Goal: Use online tool/utility: Utilize a website feature to perform a specific function

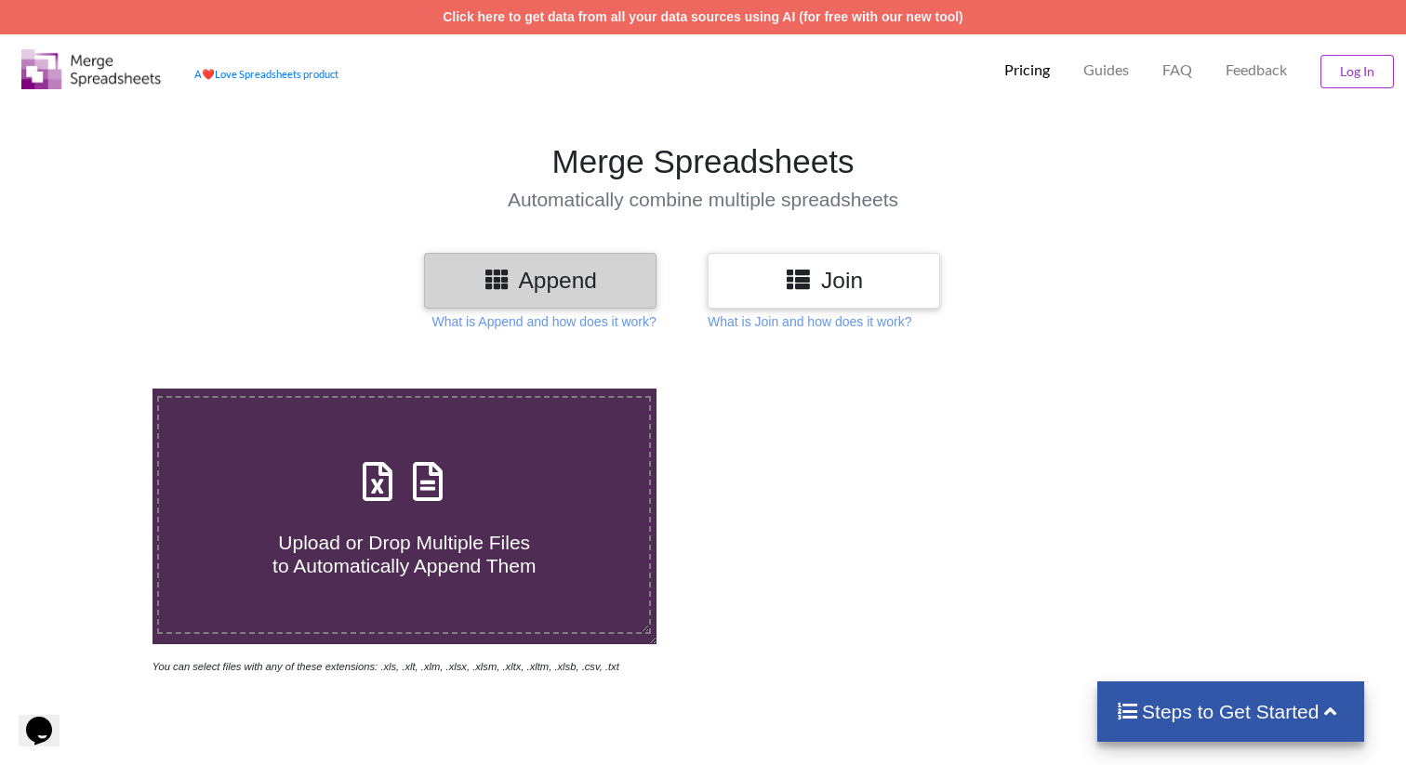
click at [376, 490] on icon at bounding box center [378, 472] width 47 height 39
click at [96, 389] on input "Upload or Drop Multiple Files to Automatically Append Them" at bounding box center [96, 389] width 0 height 0
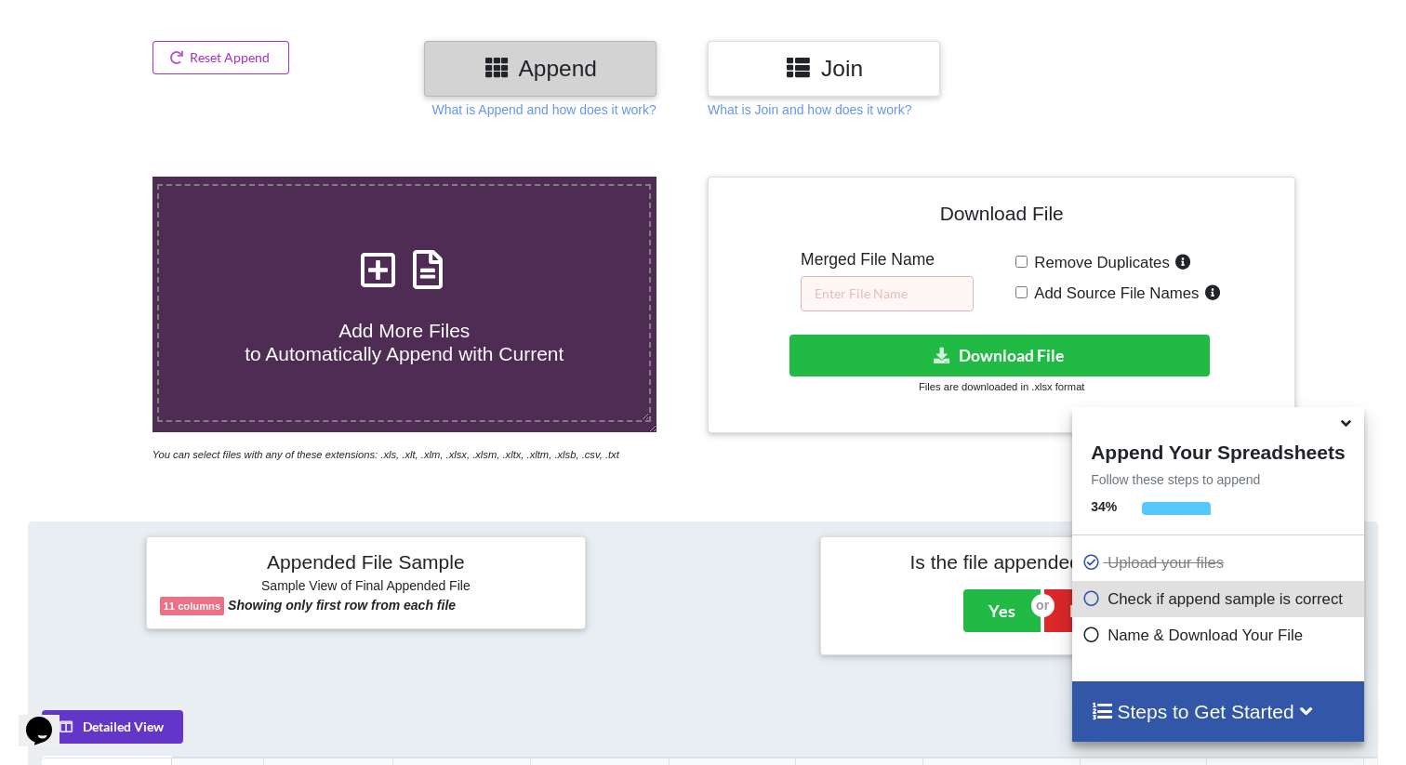
scroll to position [200, 0]
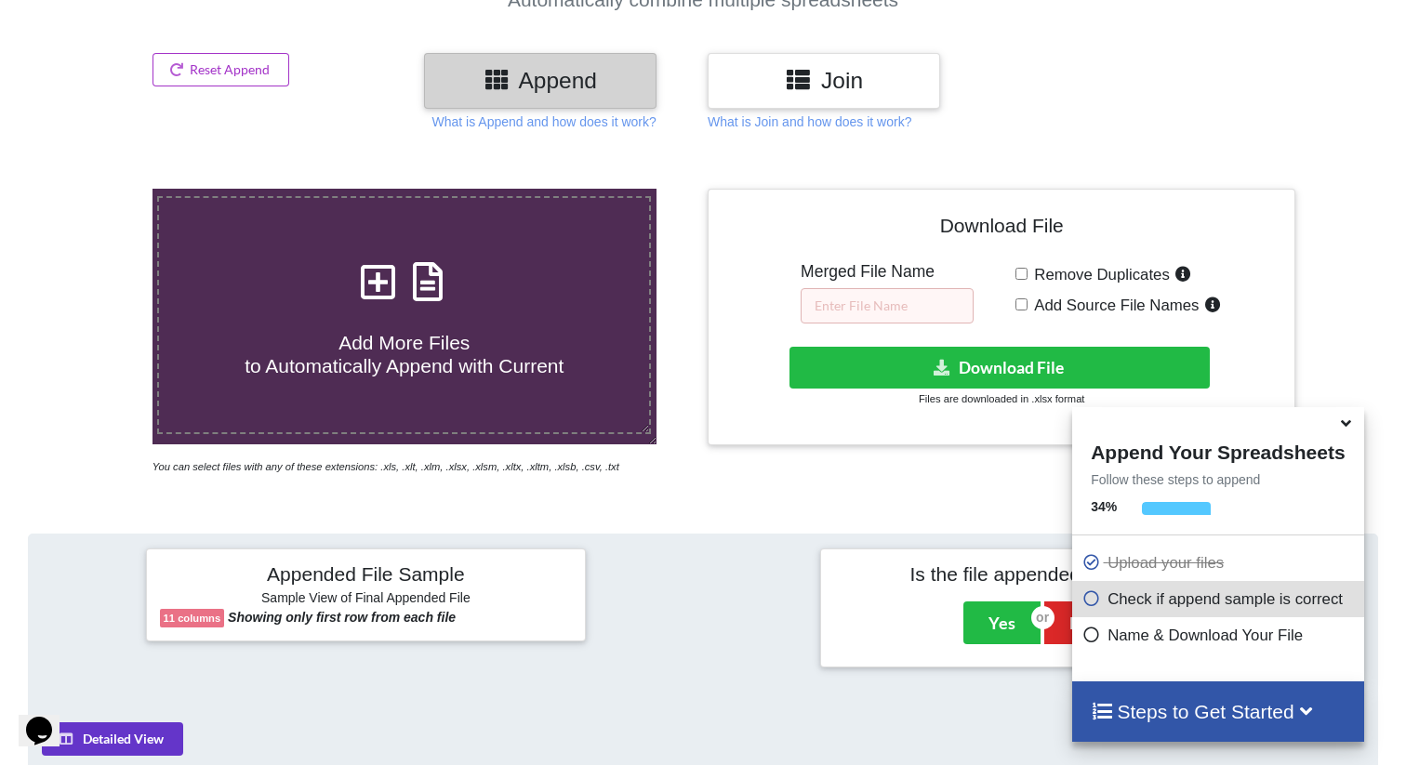
click at [432, 285] on icon at bounding box center [428, 272] width 47 height 39
click at [96, 189] on input "Add More Files to Automatically Append with Current" at bounding box center [96, 189] width 0 height 0
type input "C:\fakepath\Media list_Updated [DATE].xlsx"
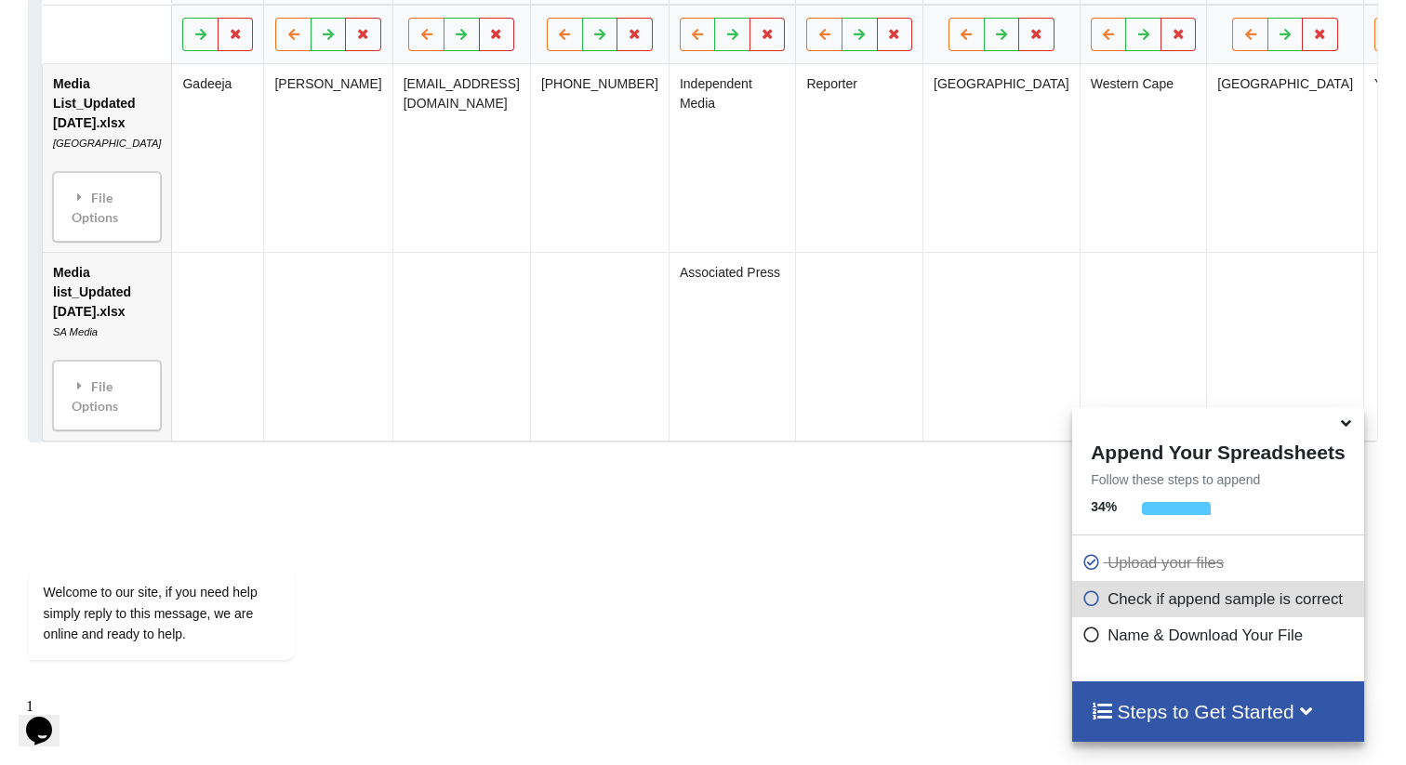
scroll to position [1013, 0]
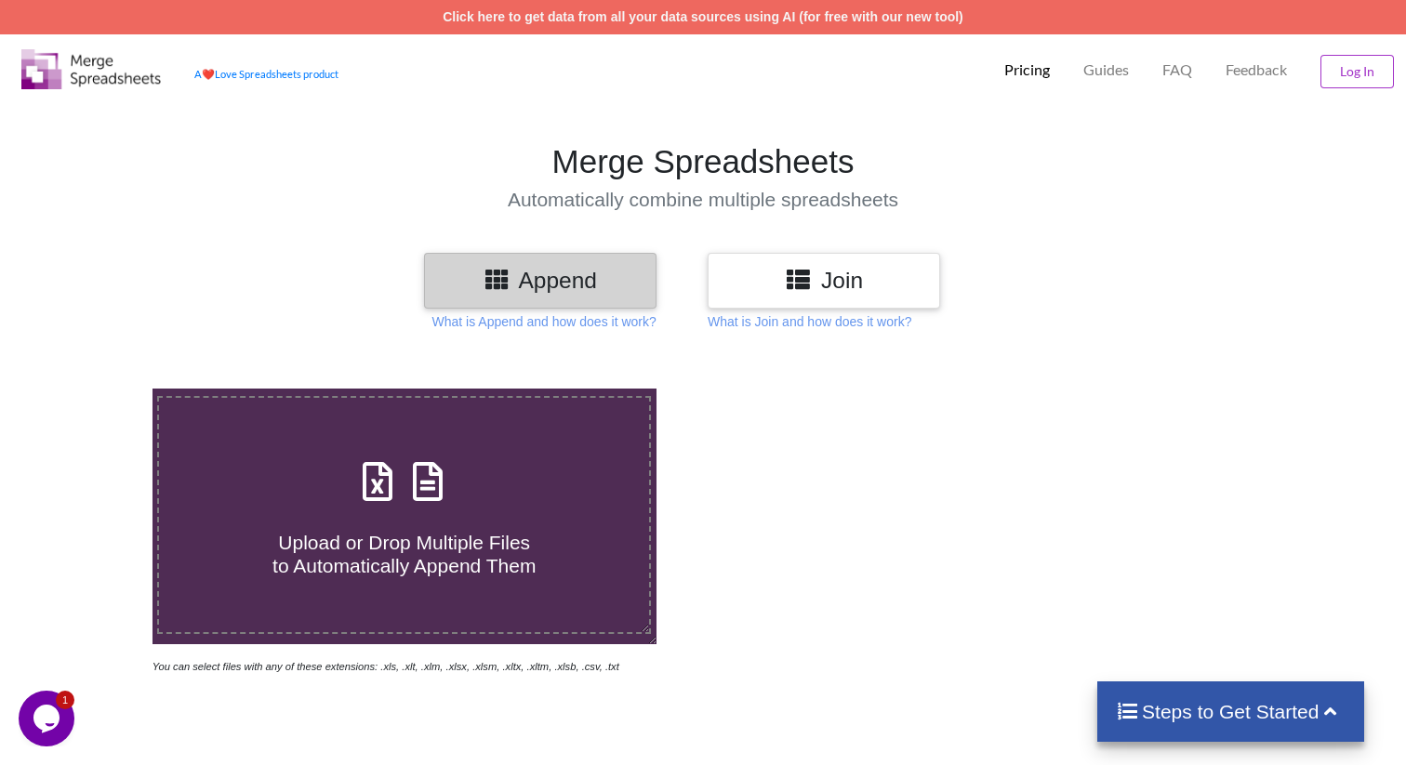
click at [377, 480] on icon at bounding box center [378, 472] width 47 height 39
click at [96, 389] on input "Upload or Drop Multiple Files to Automatically Append Them" at bounding box center [96, 389] width 0 height 0
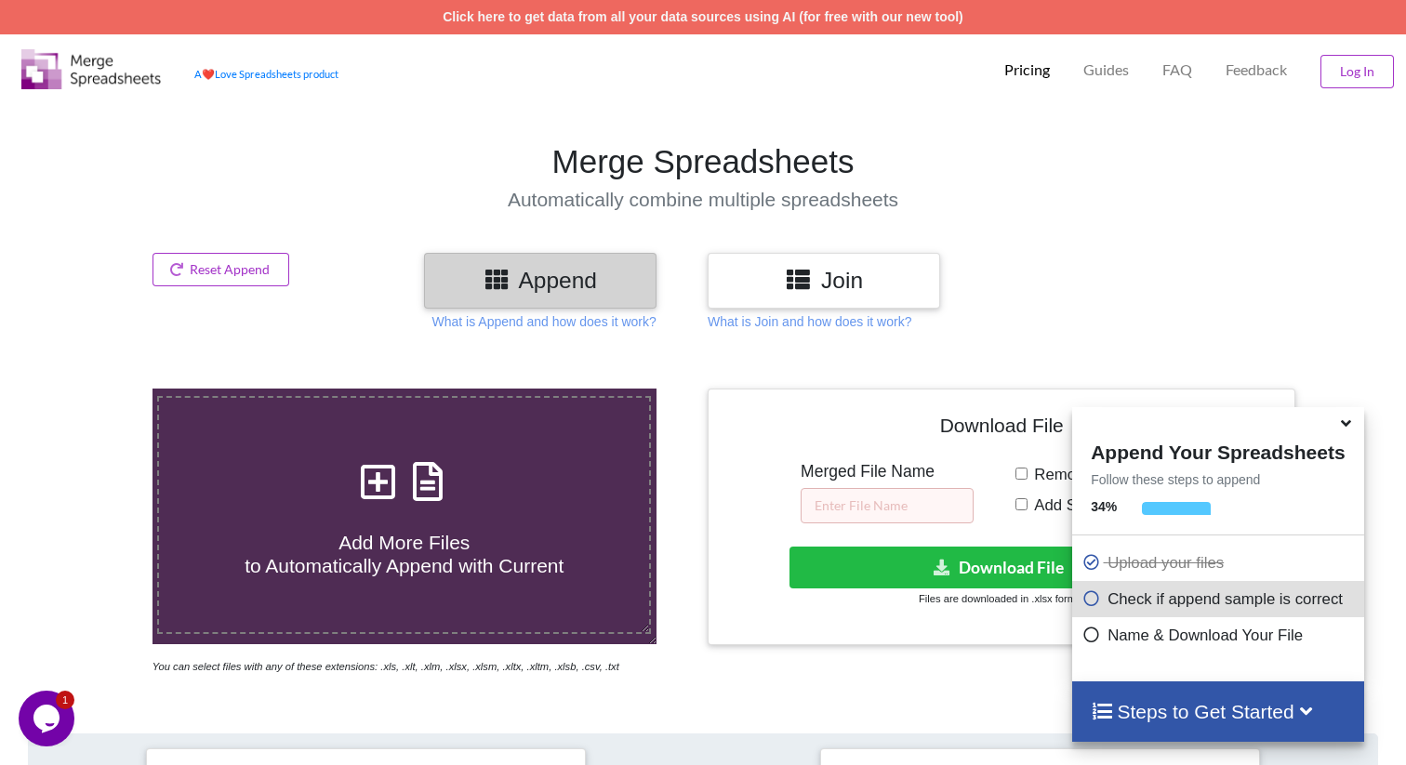
click at [432, 549] on span "Add More Files to Automatically Append with Current" at bounding box center [404, 554] width 319 height 45
click at [96, 389] on input "Add More Files to Automatically Append with Current" at bounding box center [96, 389] width 0 height 0
type input "C:\fakepath\Media list_Updated [DATE].xlsx"
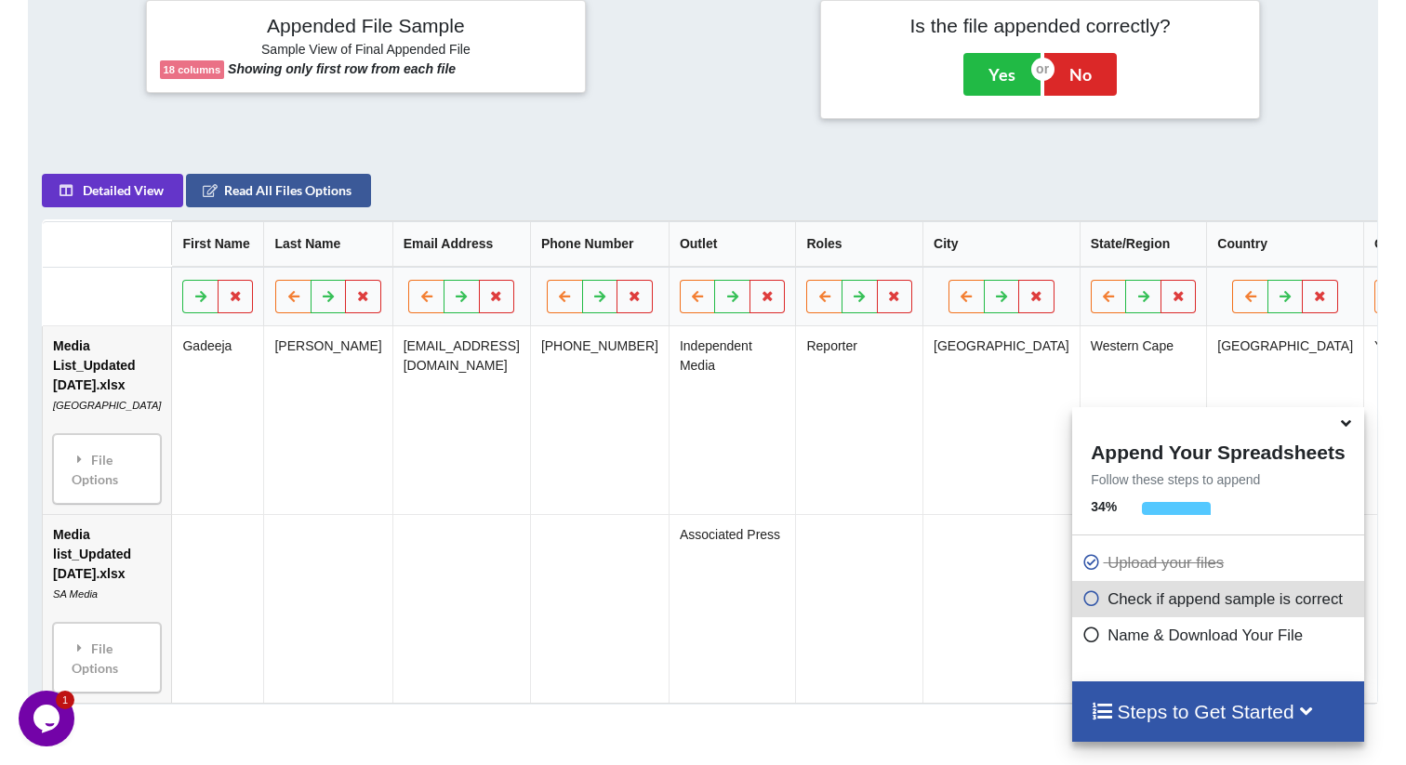
scroll to position [753, 0]
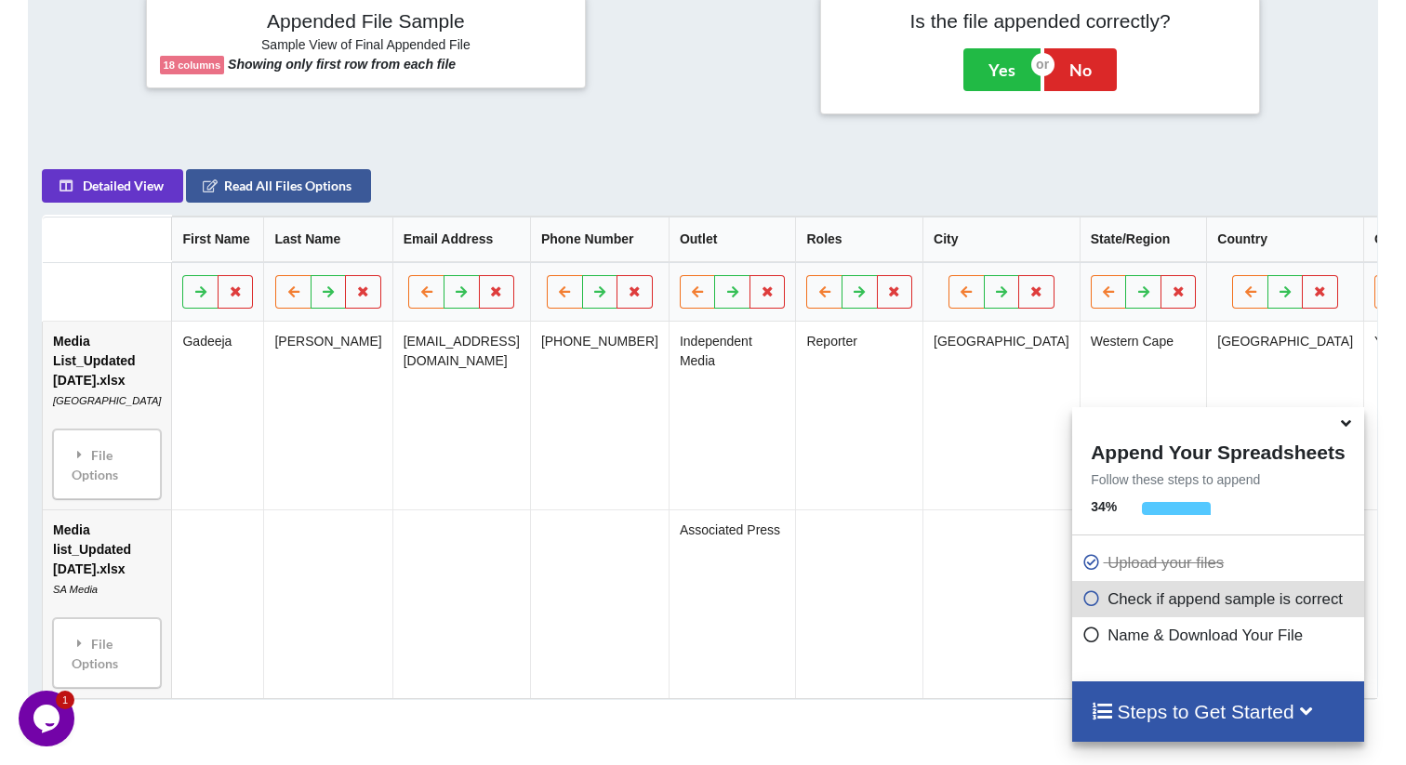
click at [1350, 427] on icon at bounding box center [1347, 420] width 20 height 17
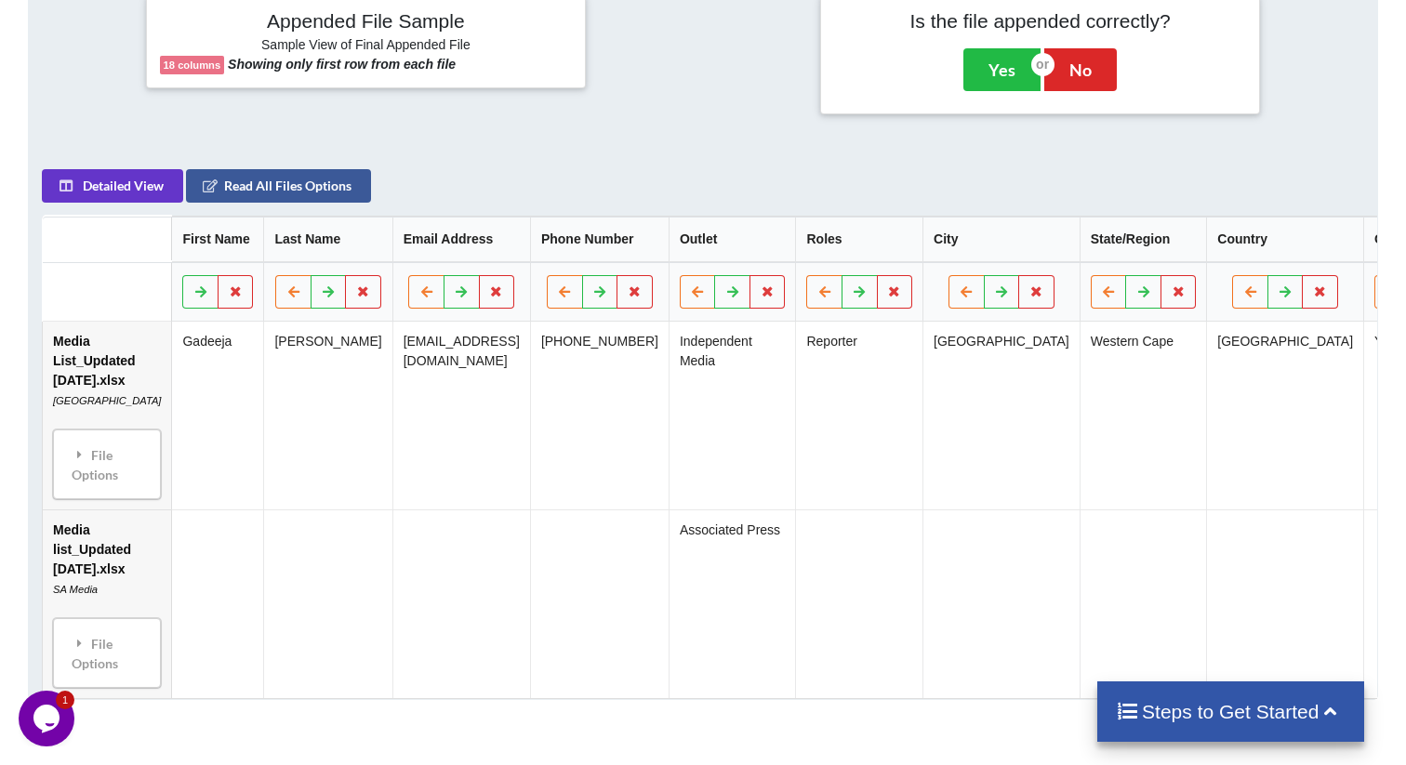
click at [1331, 713] on icon at bounding box center [1330, 710] width 23 height 20
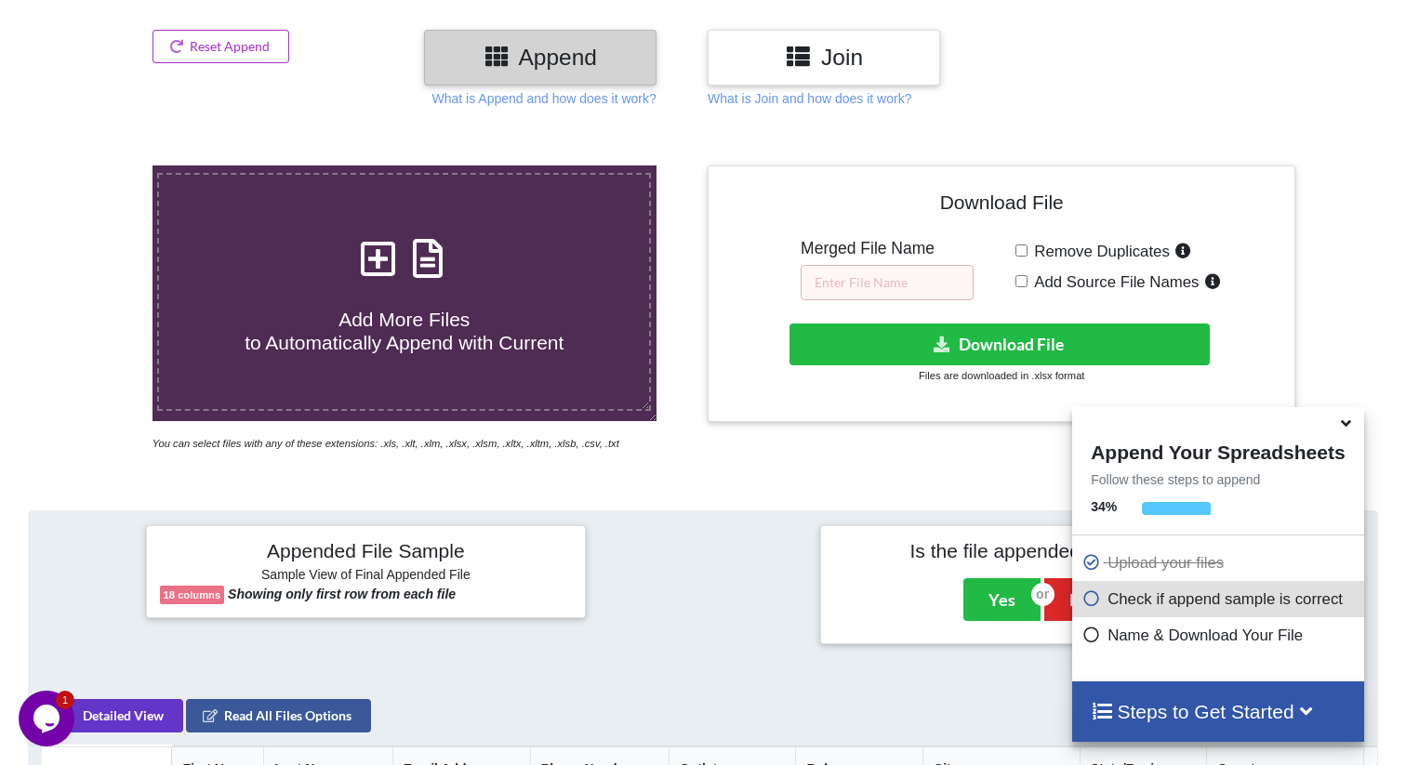
scroll to position [0, 0]
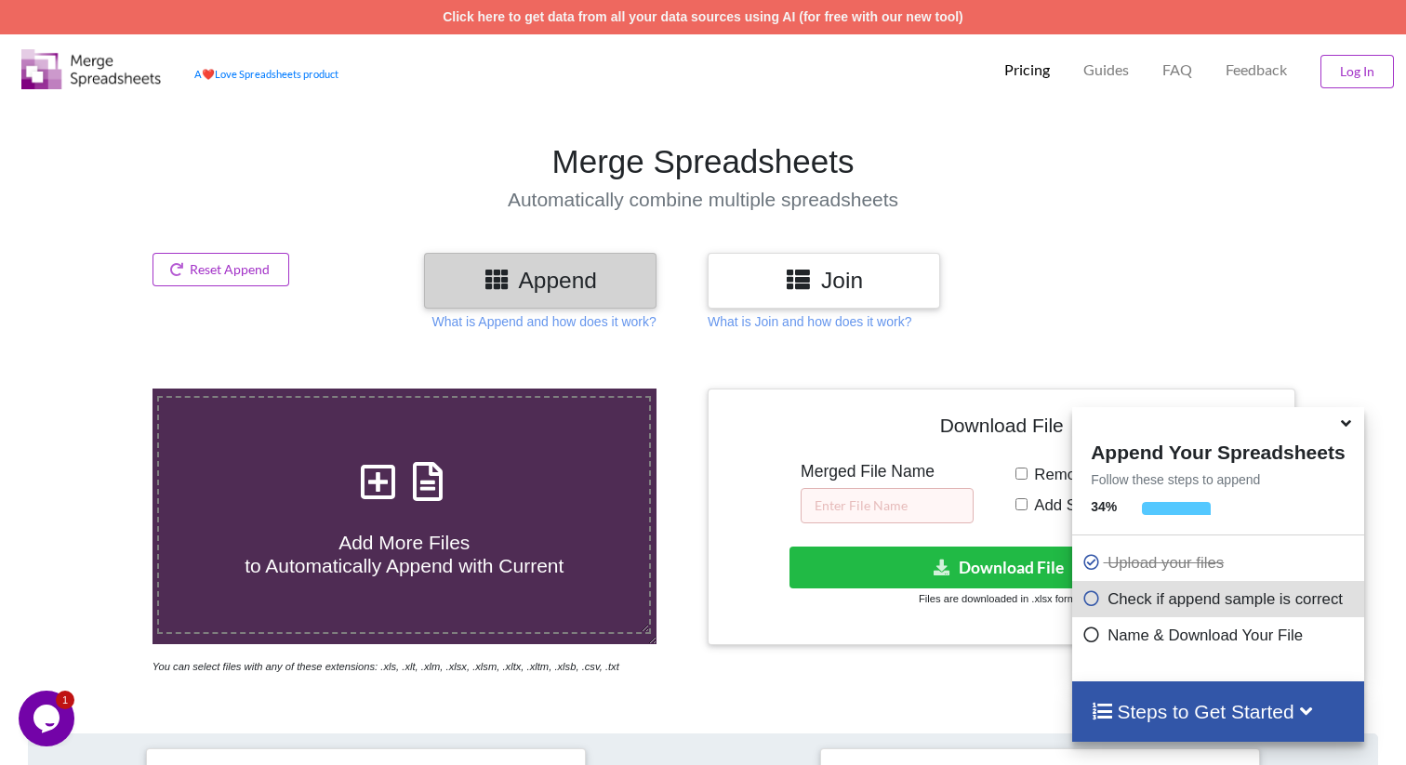
click at [817, 277] on h3 "Join" at bounding box center [824, 280] width 205 height 27
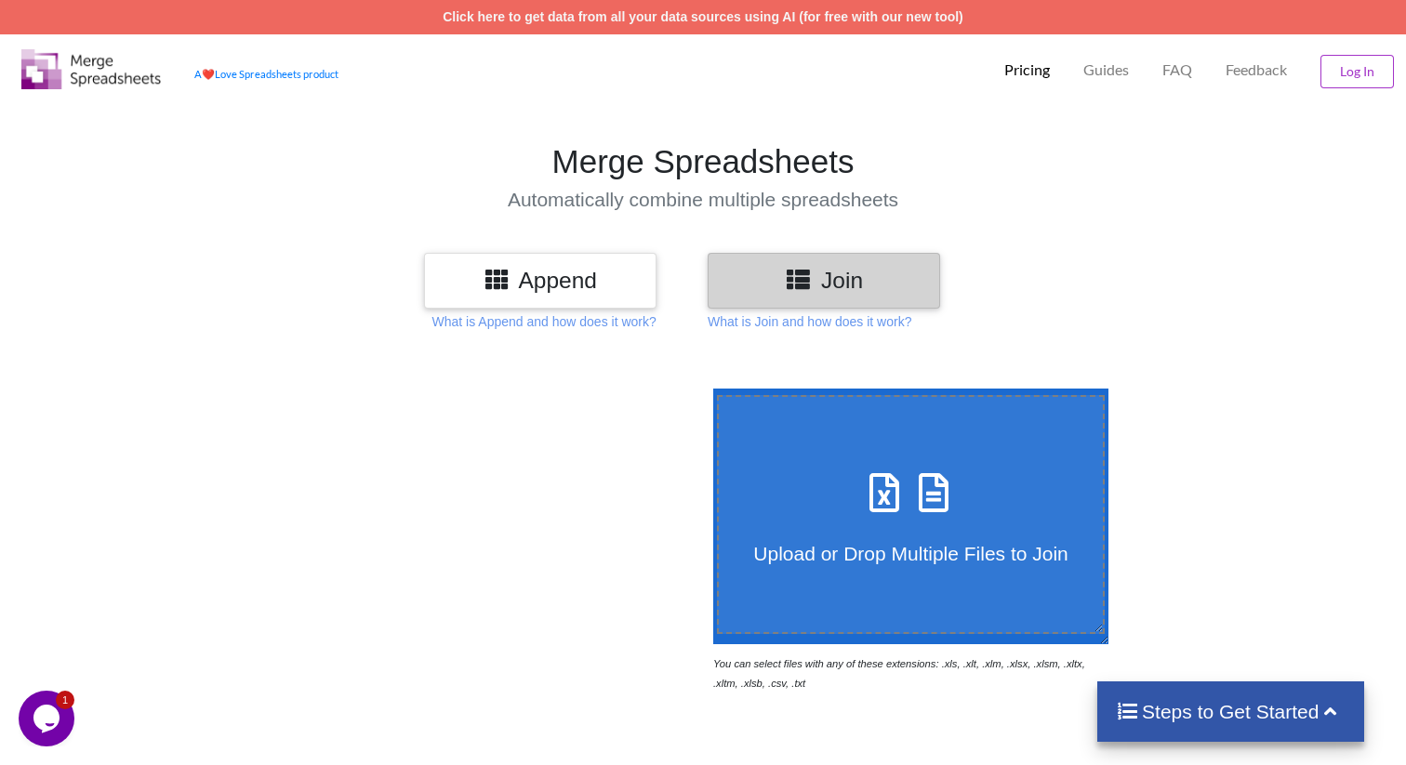
click at [909, 490] on icon at bounding box center [885, 483] width 47 height 39
click at [709, 389] on input "Upload or Drop Multiple Files to Join" at bounding box center [709, 389] width 0 height 0
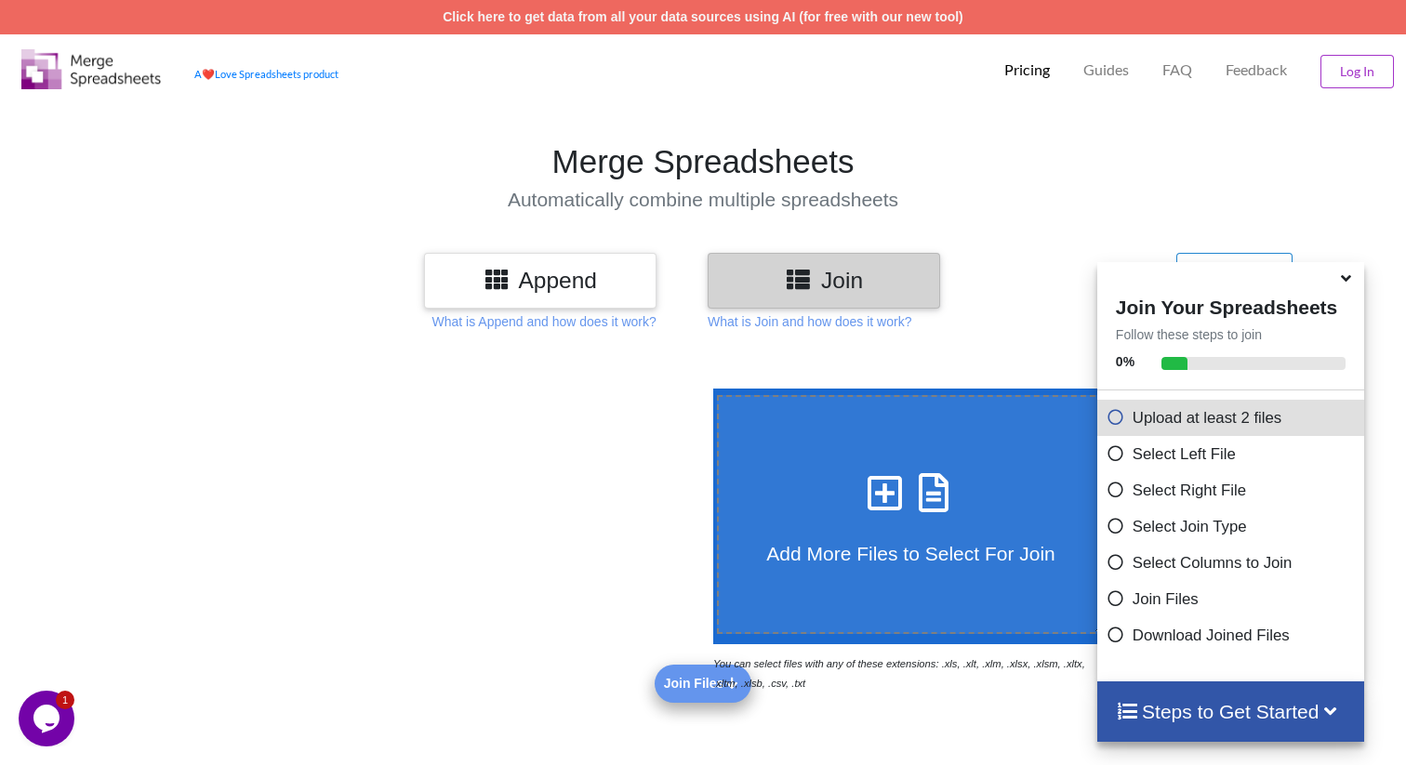
click at [836, 284] on h3 "Join" at bounding box center [824, 280] width 205 height 27
click at [909, 496] on icon at bounding box center [885, 483] width 47 height 39
click at [709, 389] on input "Add More Files to Select For Join" at bounding box center [709, 389] width 0 height 0
type input "C:\fakepath\Media list_Updated [DATE].xlsx"
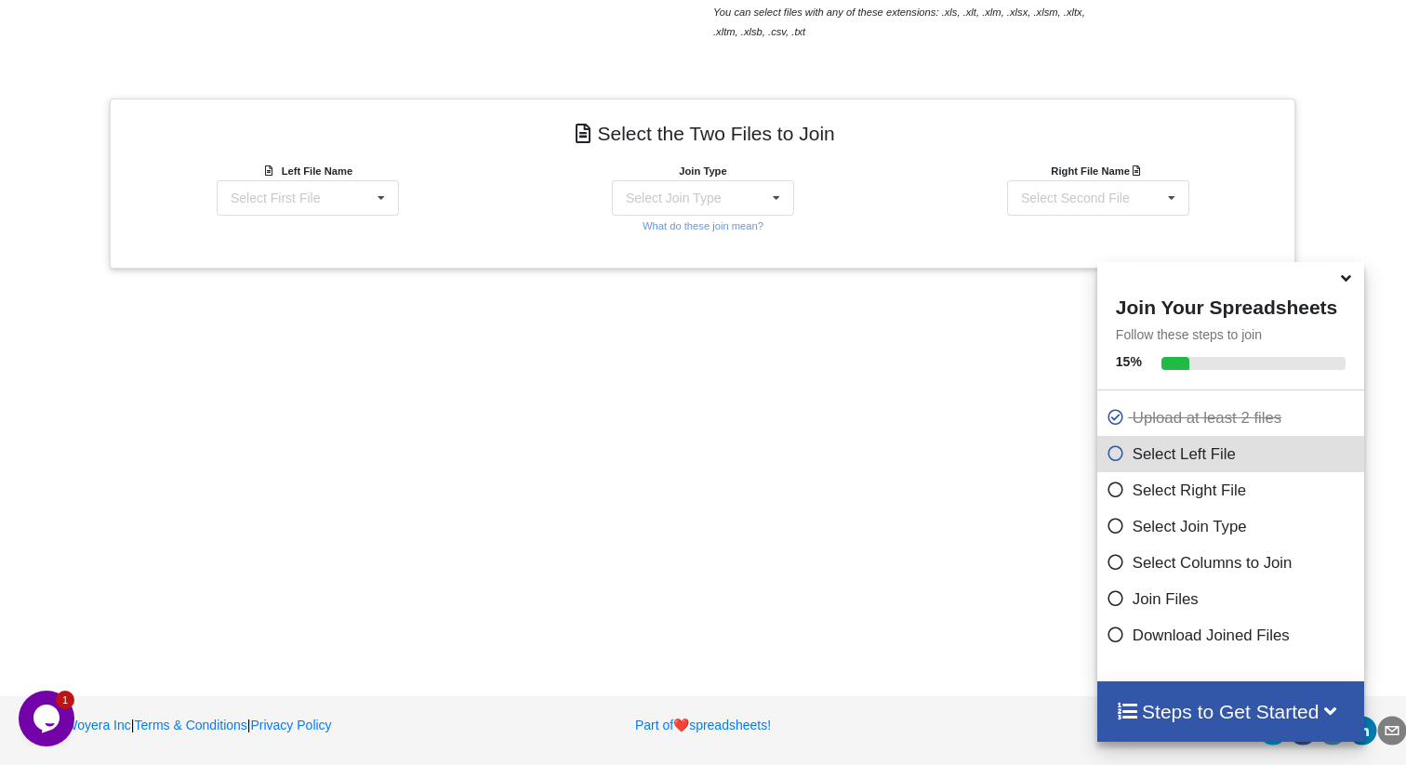
scroll to position [653, 0]
click at [387, 200] on icon at bounding box center [381, 198] width 28 height 34
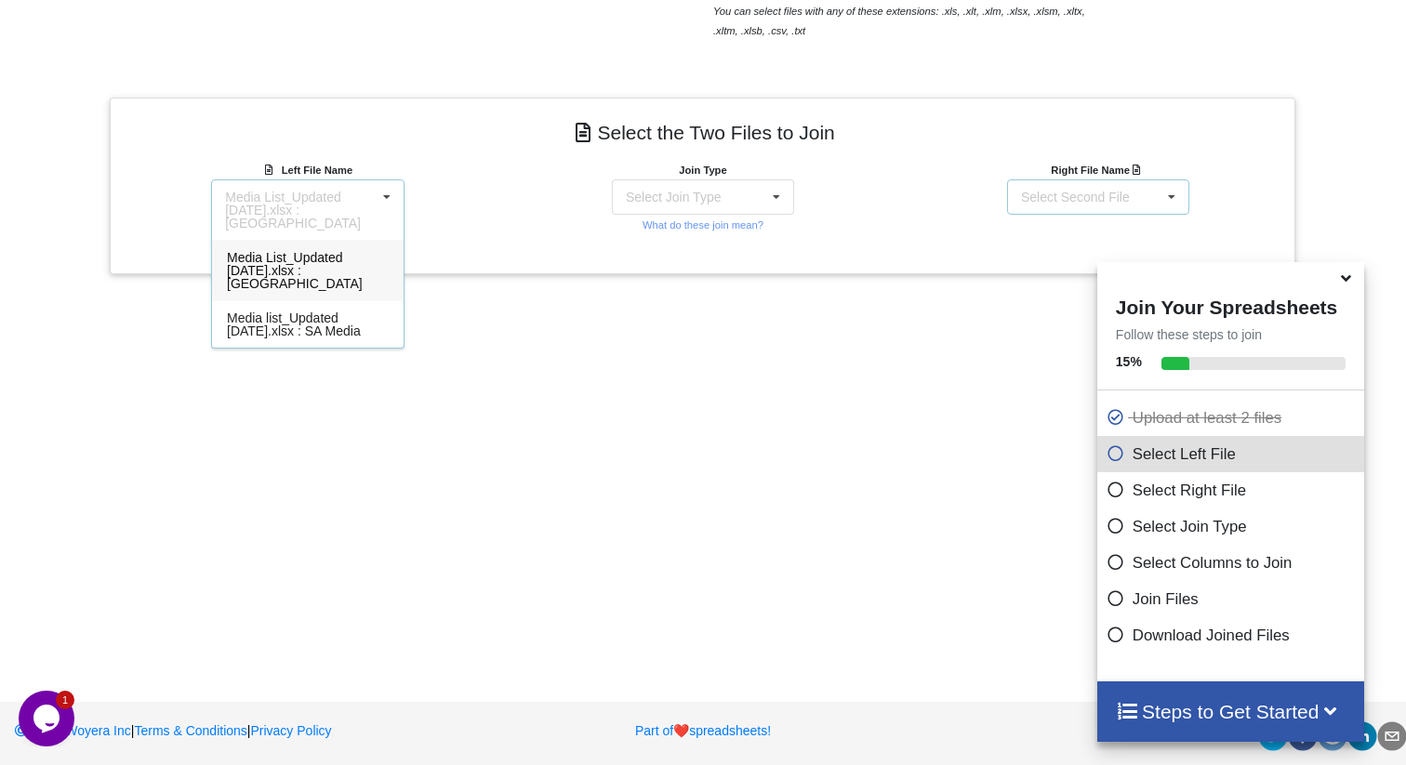
click at [1063, 202] on div "Select Second File" at bounding box center [1075, 197] width 109 height 13
